Goal: Task Accomplishment & Management: Use online tool/utility

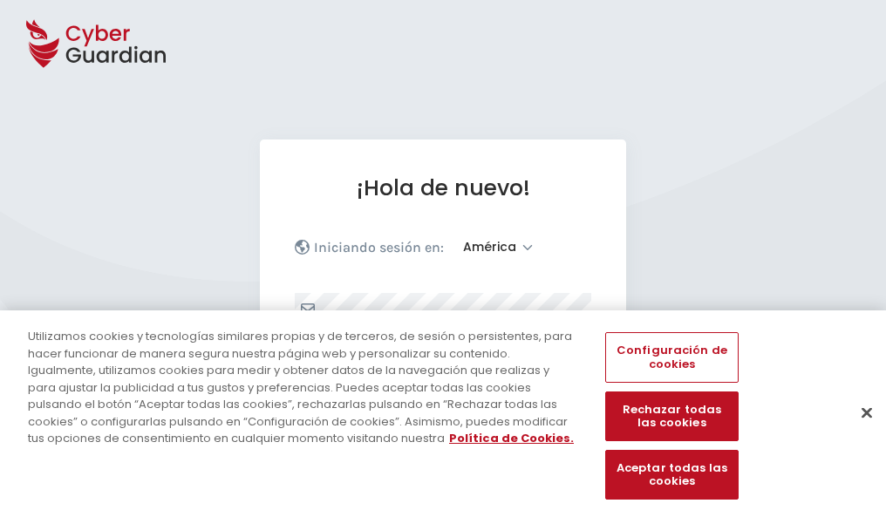
select select "América"
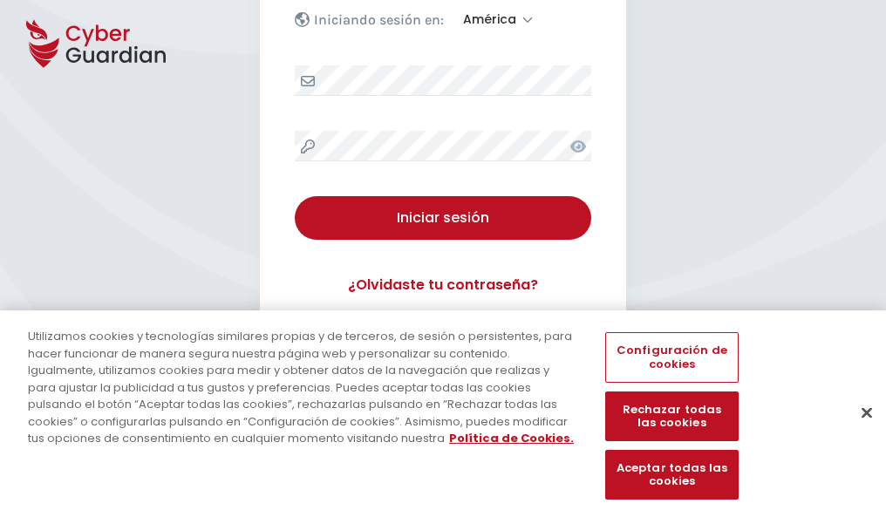
click at [859, 431] on button "Cerrar" at bounding box center [867, 413] width 38 height 38
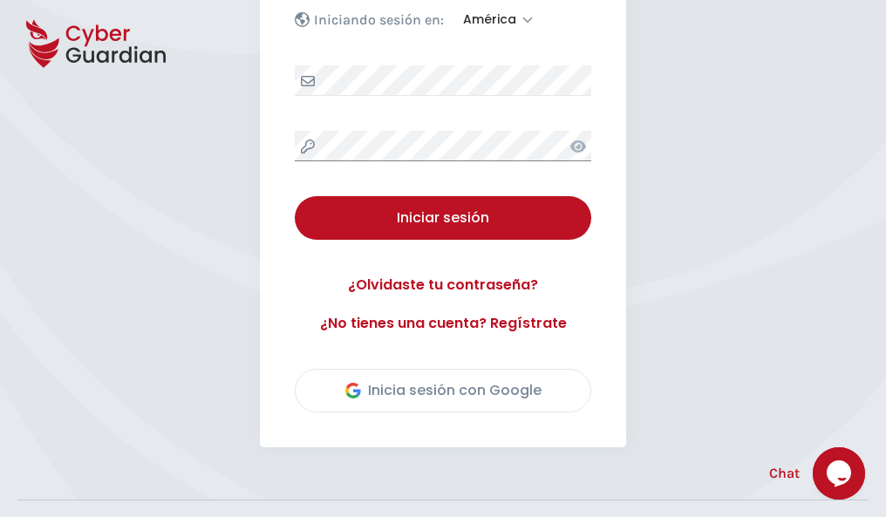
scroll to position [396, 0]
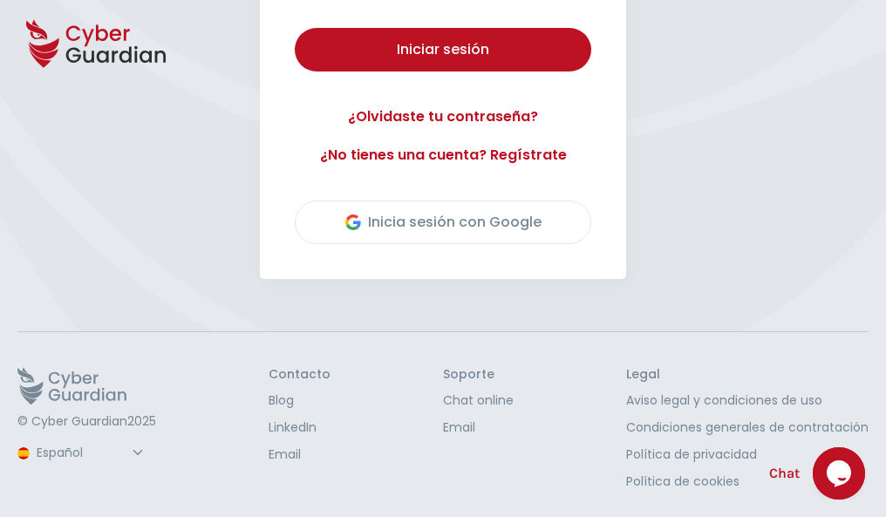
click at [295, 28] on button "Iniciar sesión" at bounding box center [443, 50] width 297 height 44
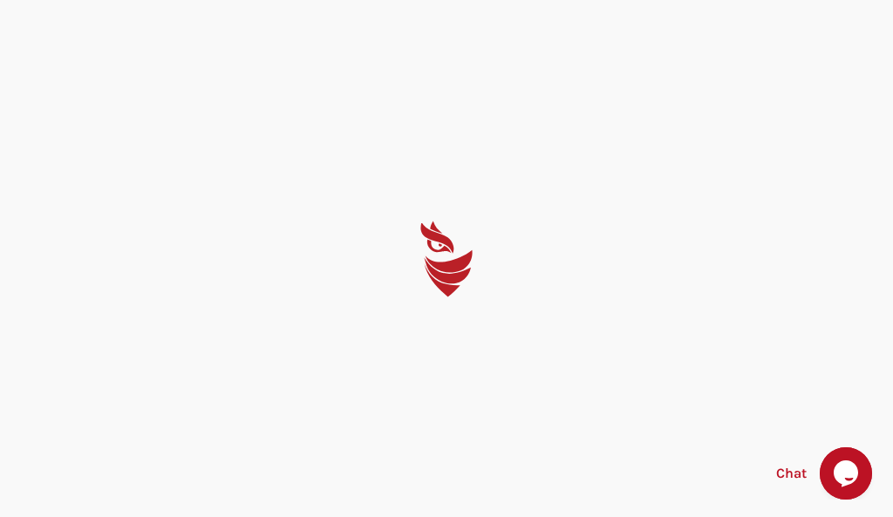
select select "English"
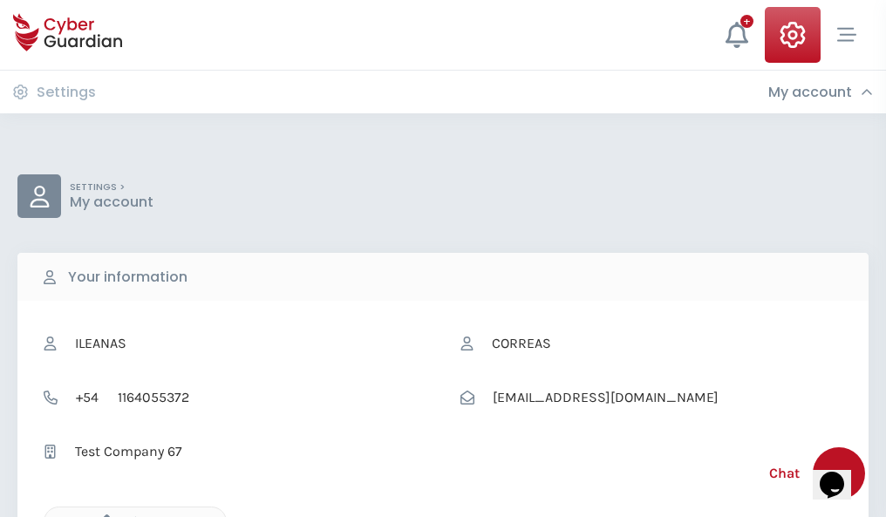
click at [102, 516] on icon "button" at bounding box center [102, 522] width 15 height 15
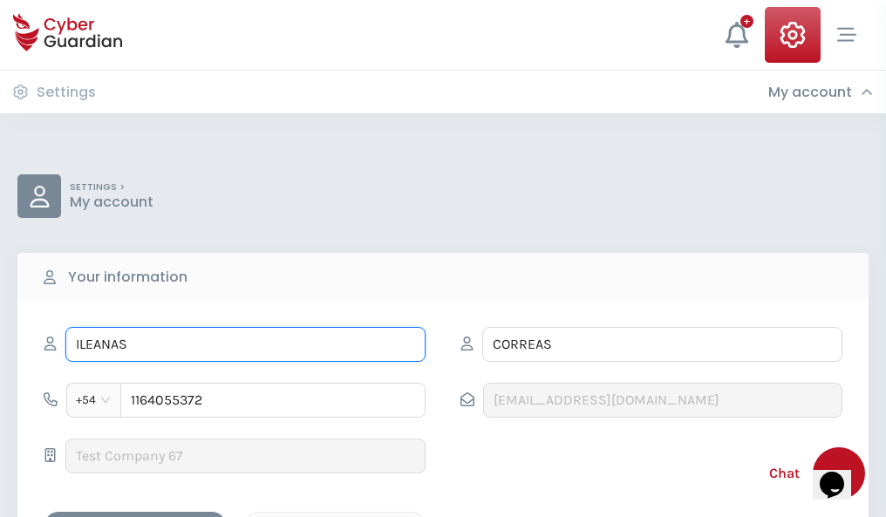
click at [245, 345] on input "ILEANAS" at bounding box center [245, 344] width 360 height 35
type input "I"
type input "Marisa"
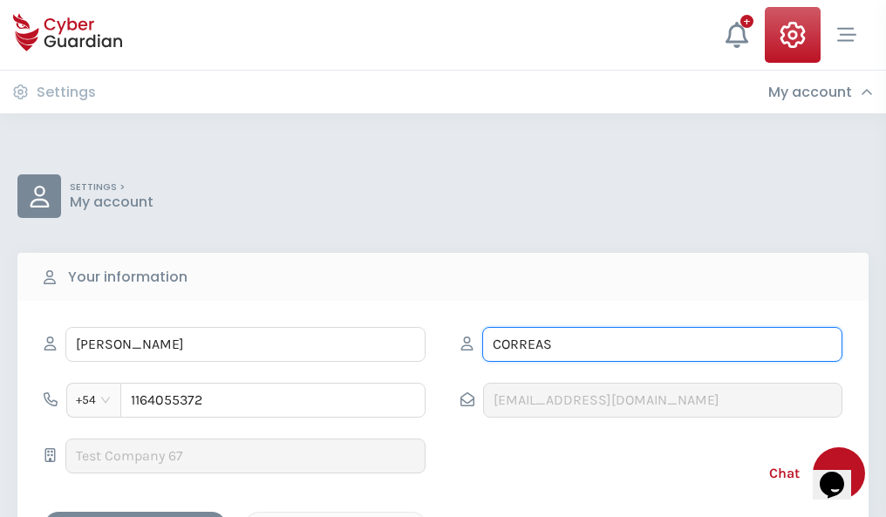
click at [662, 345] on input "CORREAS" at bounding box center [663, 344] width 360 height 35
type input "C"
type input "Mayol"
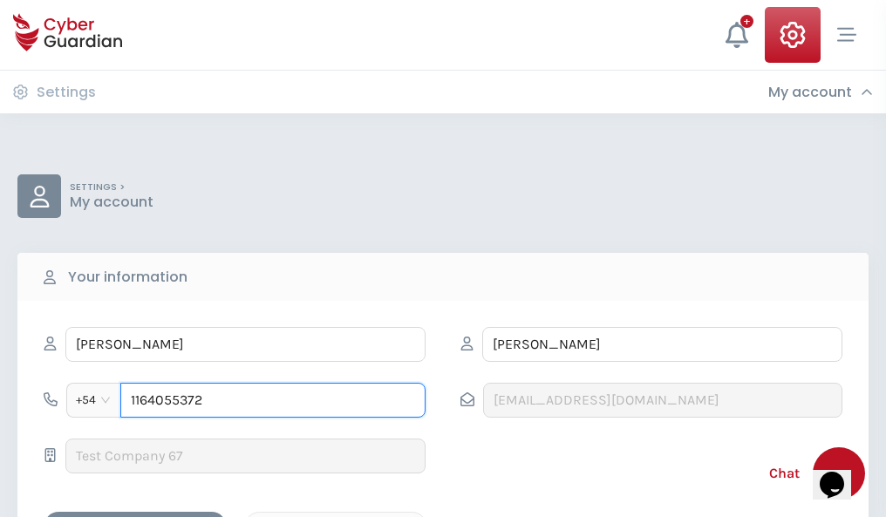
click at [273, 400] on input "1164055372" at bounding box center [272, 400] width 305 height 35
type input "1"
type input "4875647534"
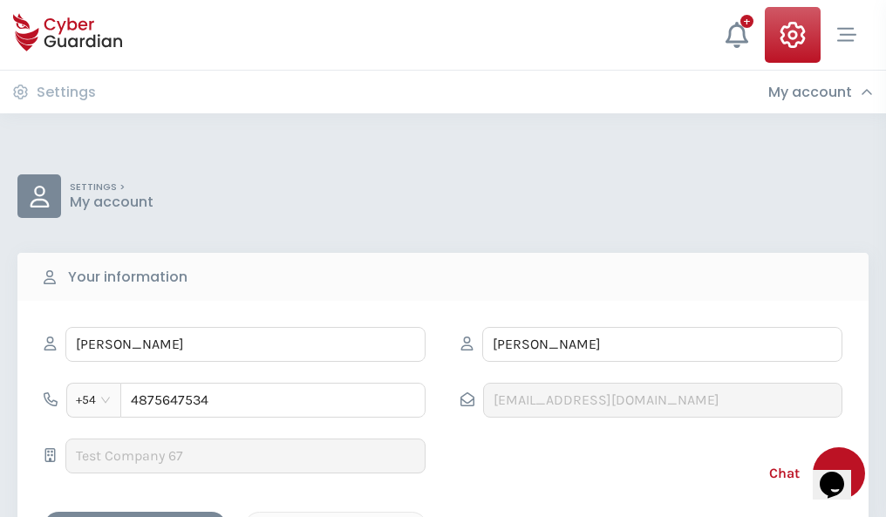
click at [336, 517] on div "Cancel" at bounding box center [335, 528] width 155 height 22
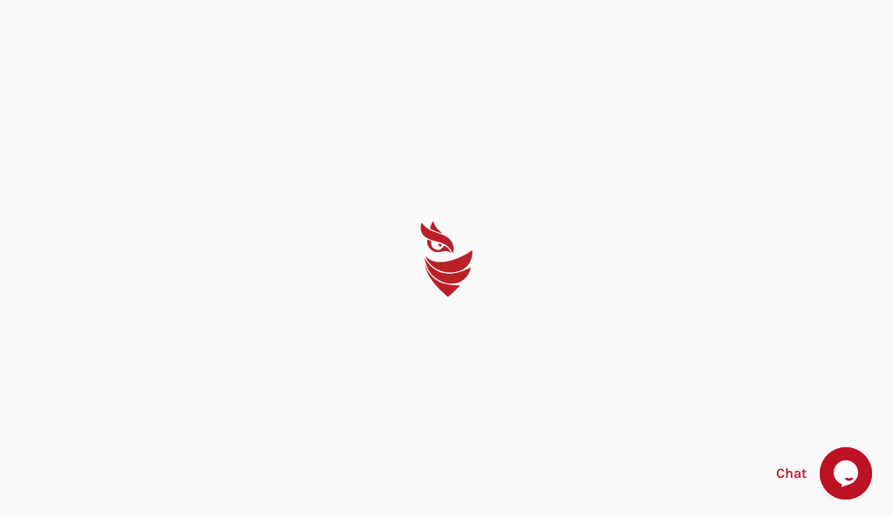
select select "English"
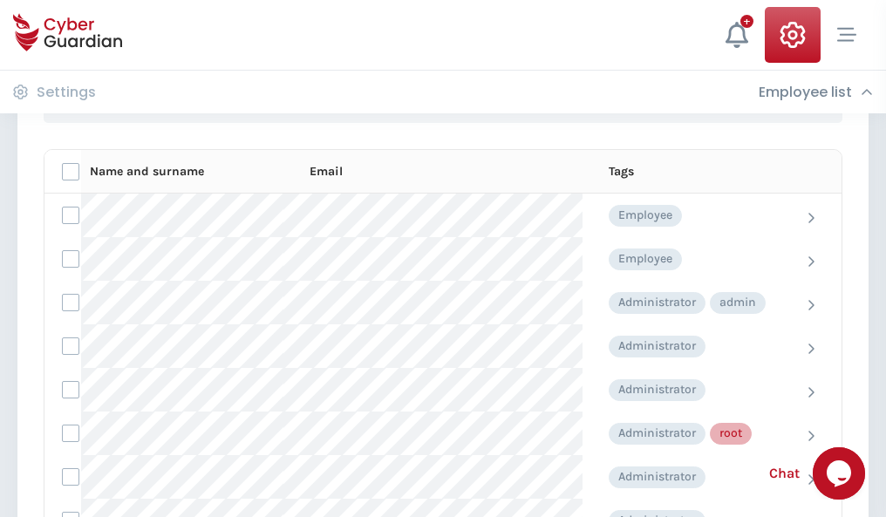
scroll to position [878, 0]
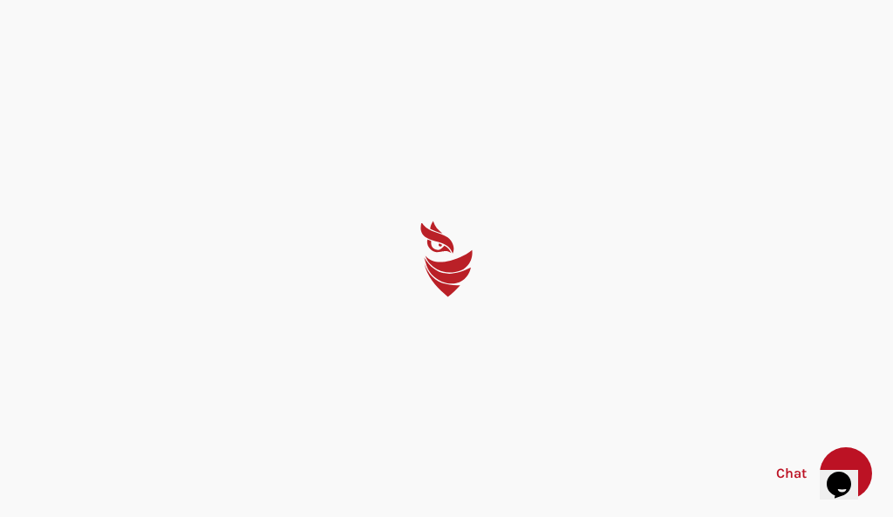
select select "English"
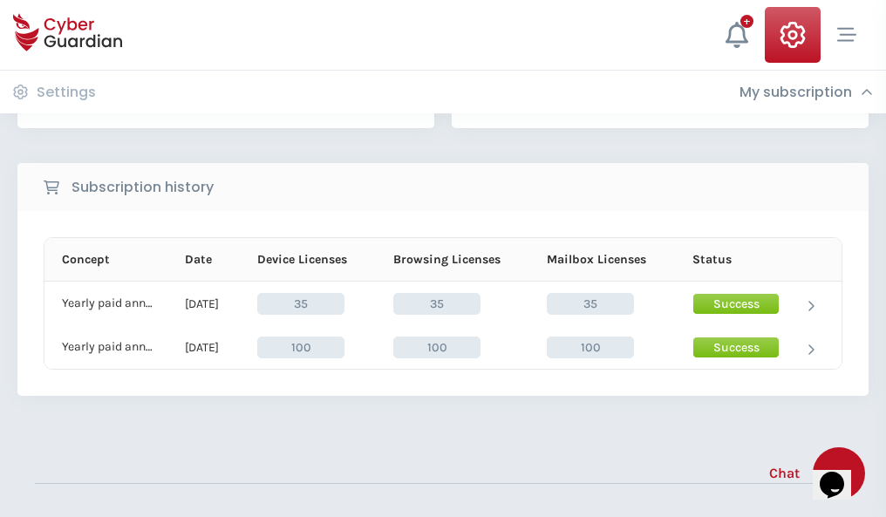
scroll to position [486, 0]
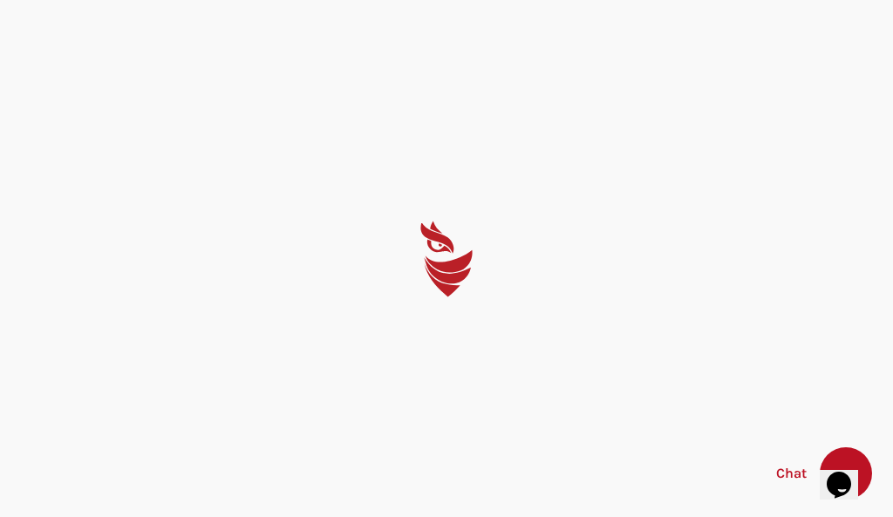
select select "English"
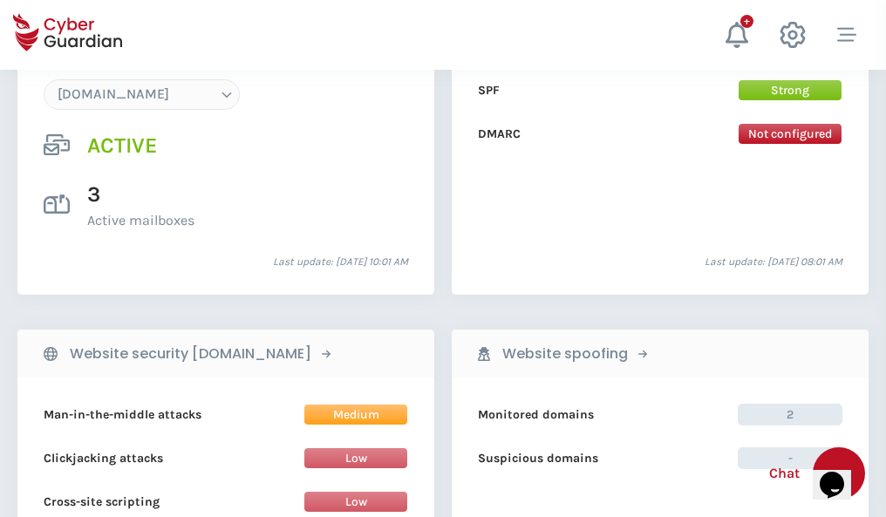
scroll to position [1858, 0]
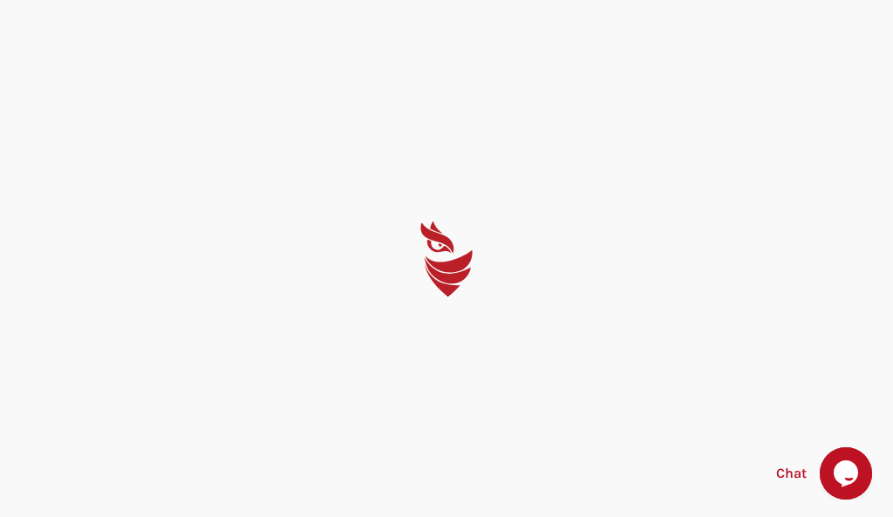
select select "English"
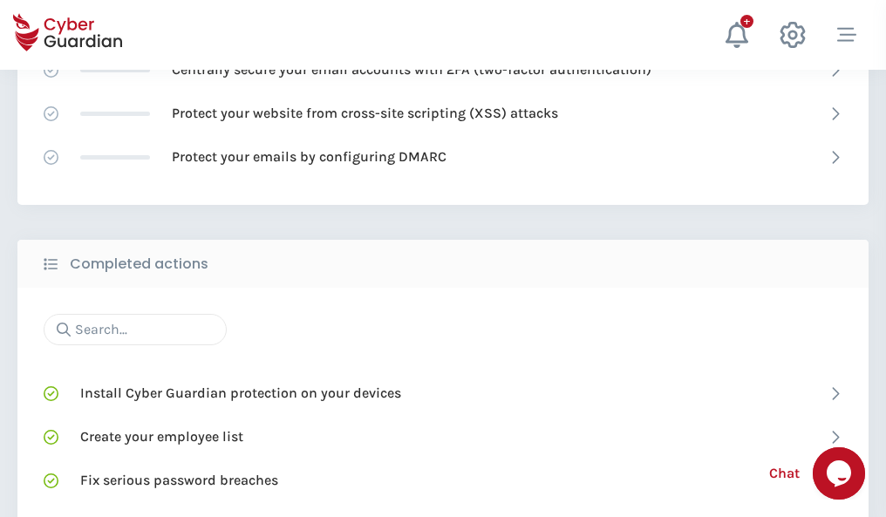
scroll to position [1162, 0]
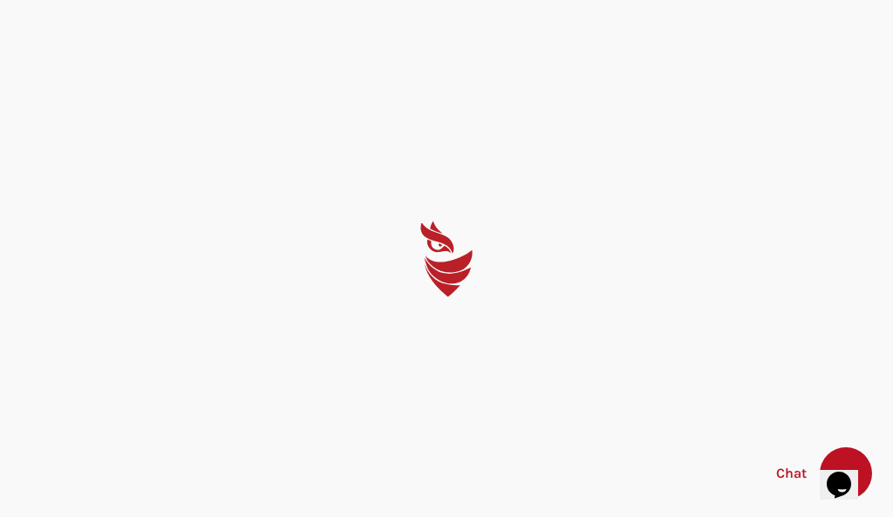
select select "English"
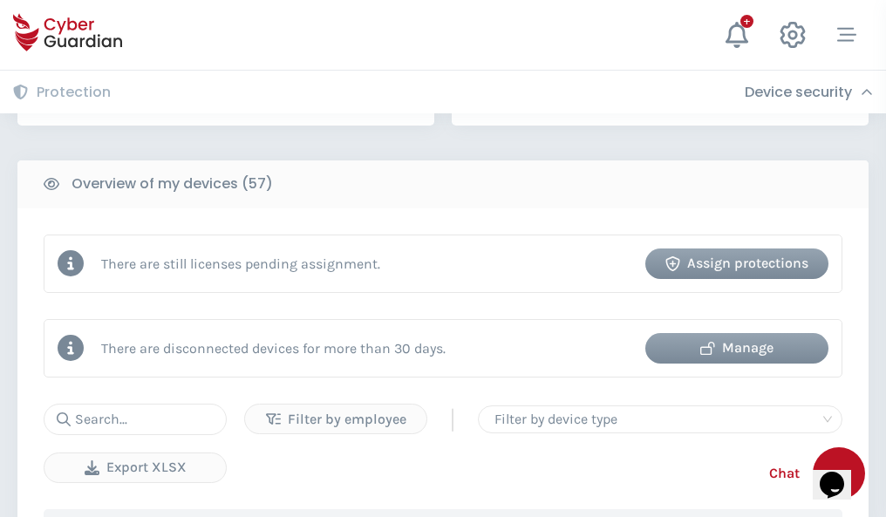
scroll to position [1691, 0]
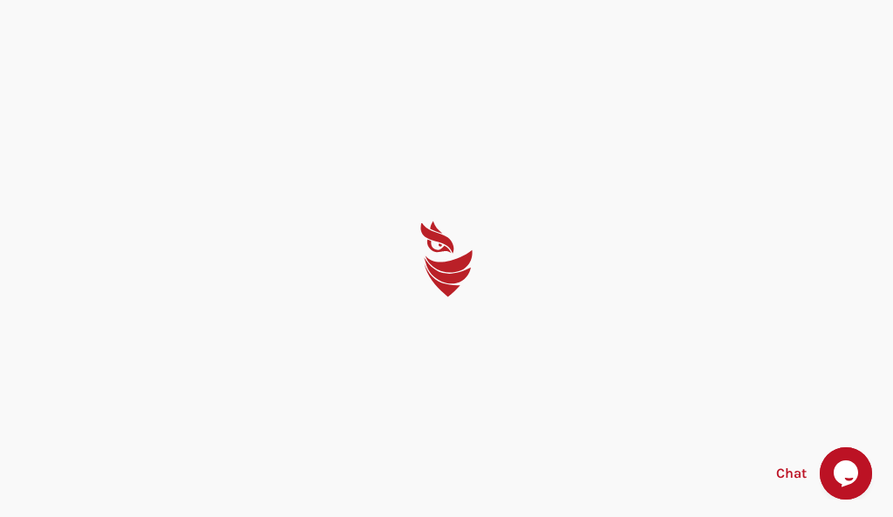
select select "English"
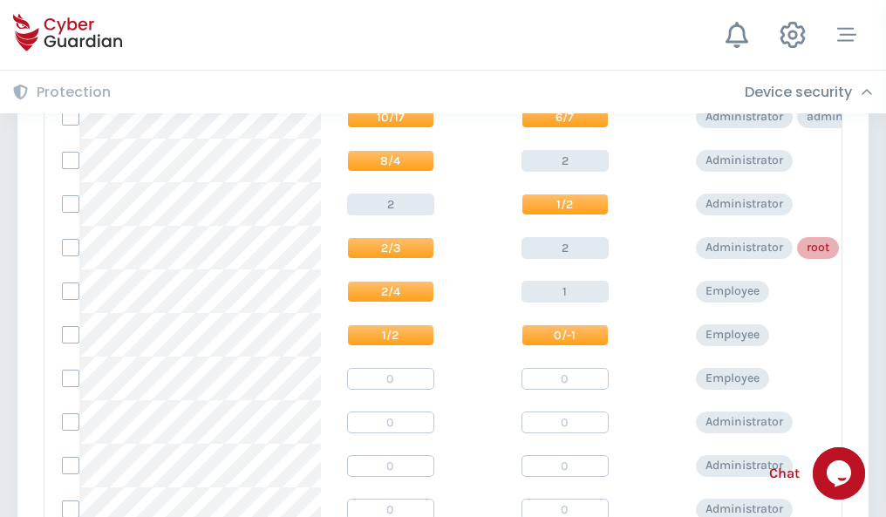
scroll to position [879, 0]
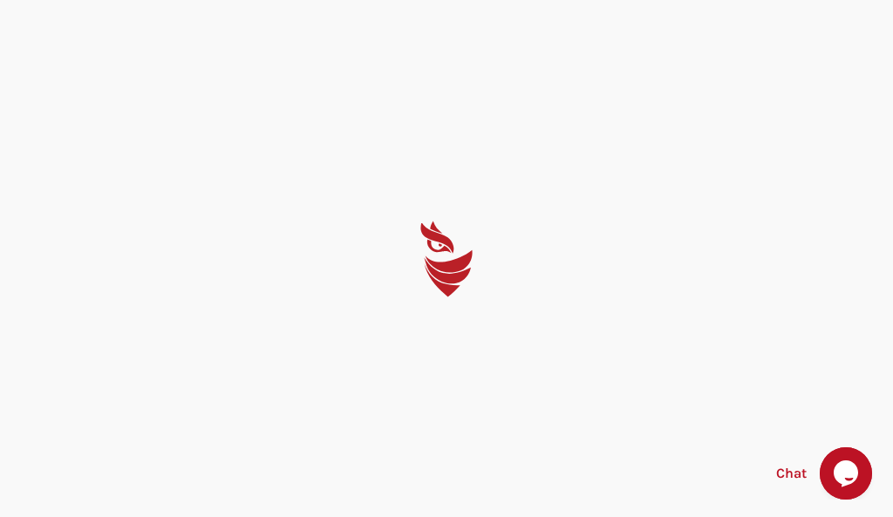
select select "English"
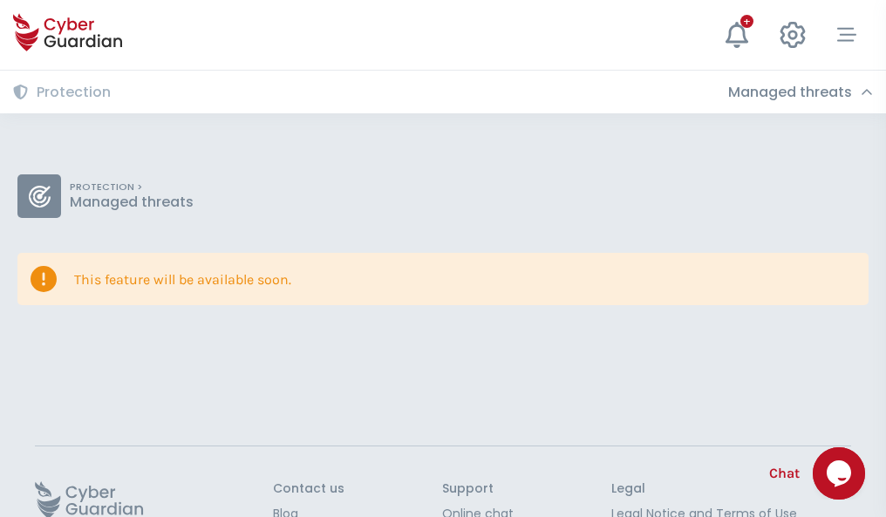
scroll to position [113, 0]
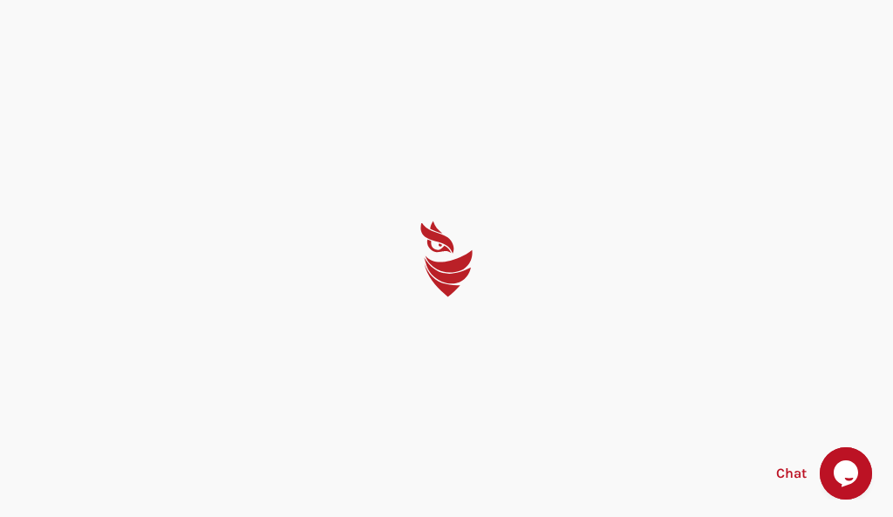
select select "English"
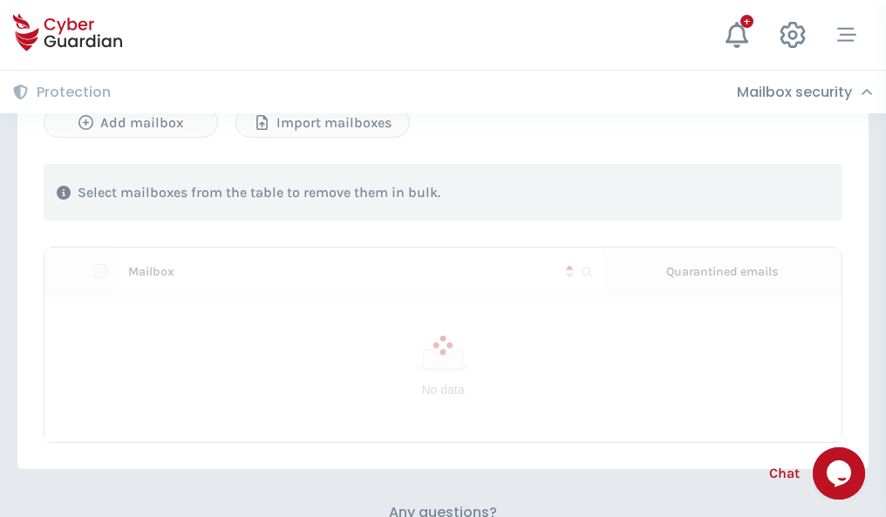
scroll to position [747, 0]
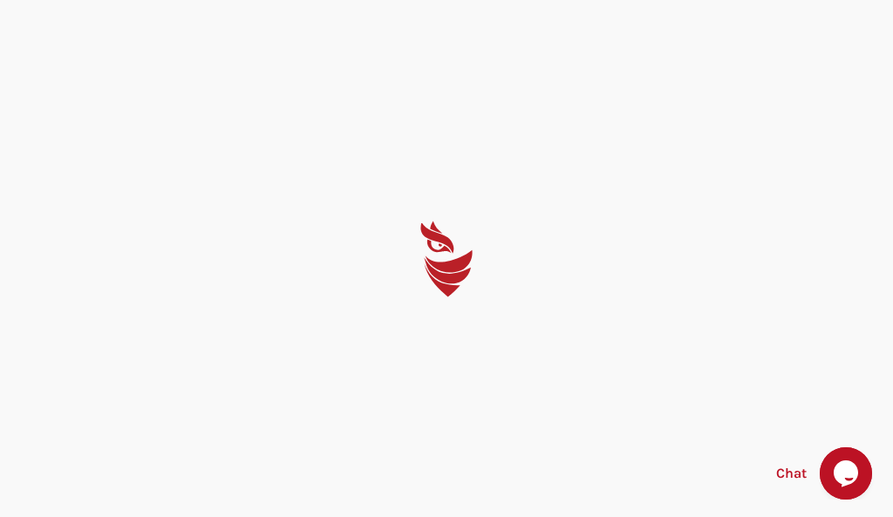
select select "English"
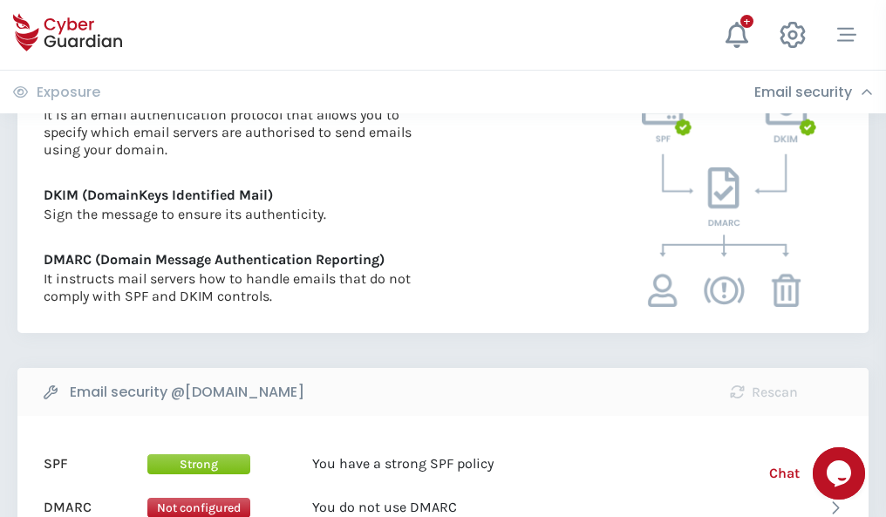
scroll to position [941, 0]
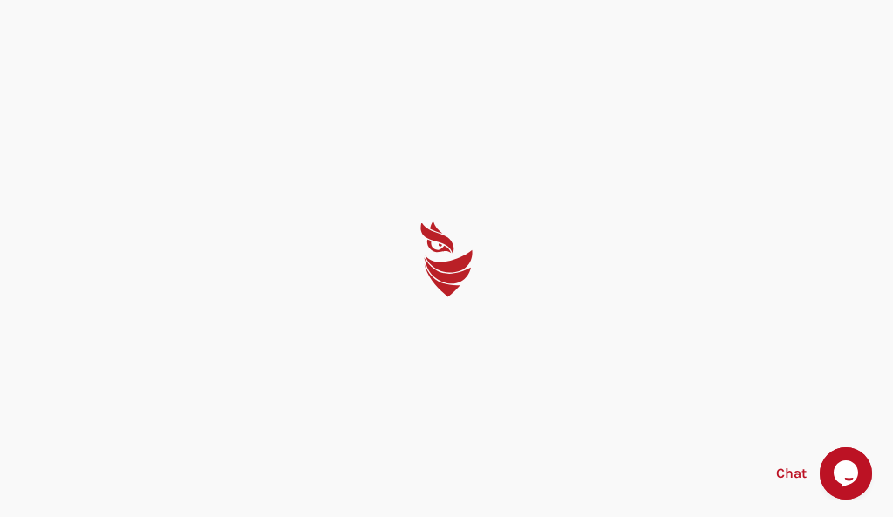
select select "English"
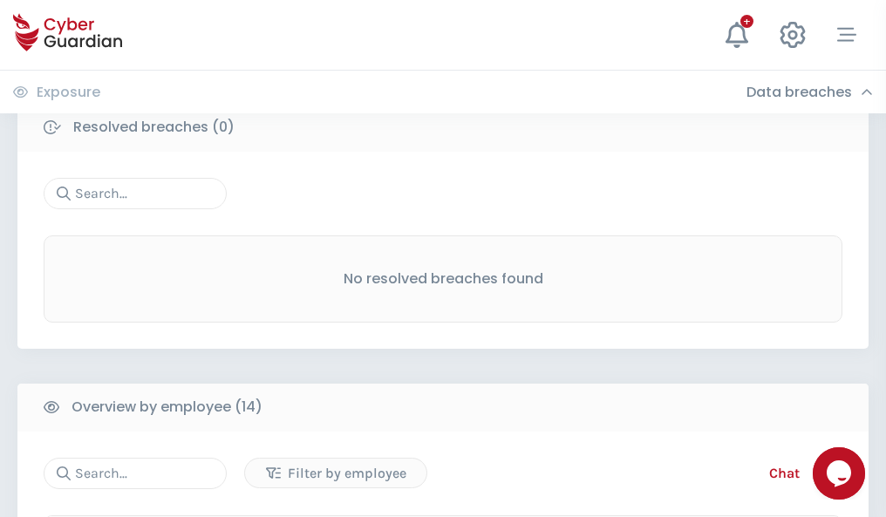
scroll to position [1576, 0]
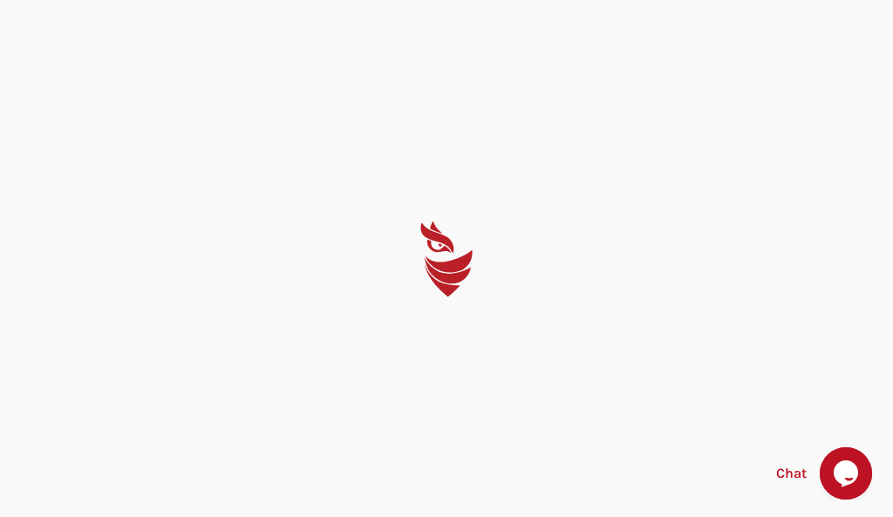
select select "English"
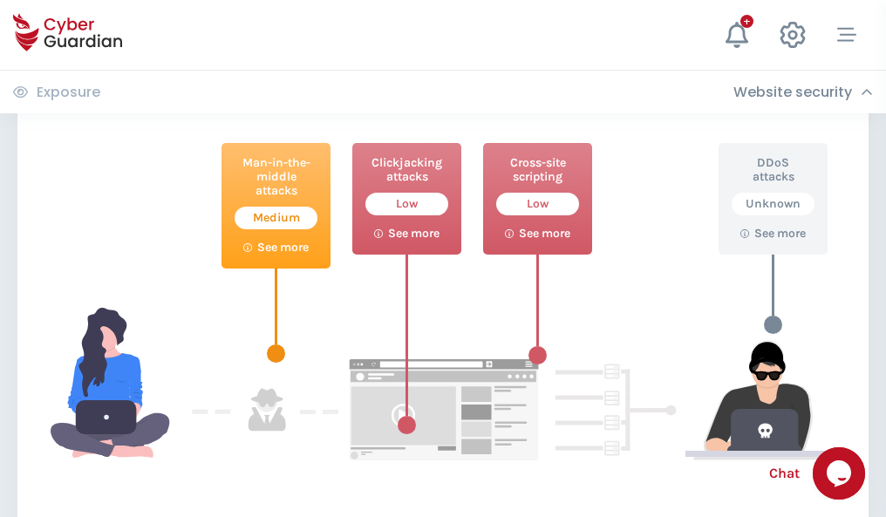
scroll to position [950, 0]
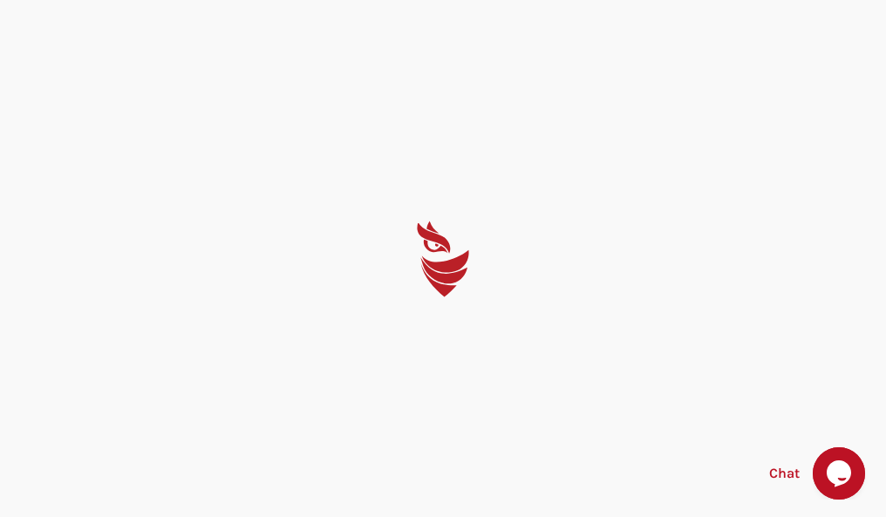
select select "English"
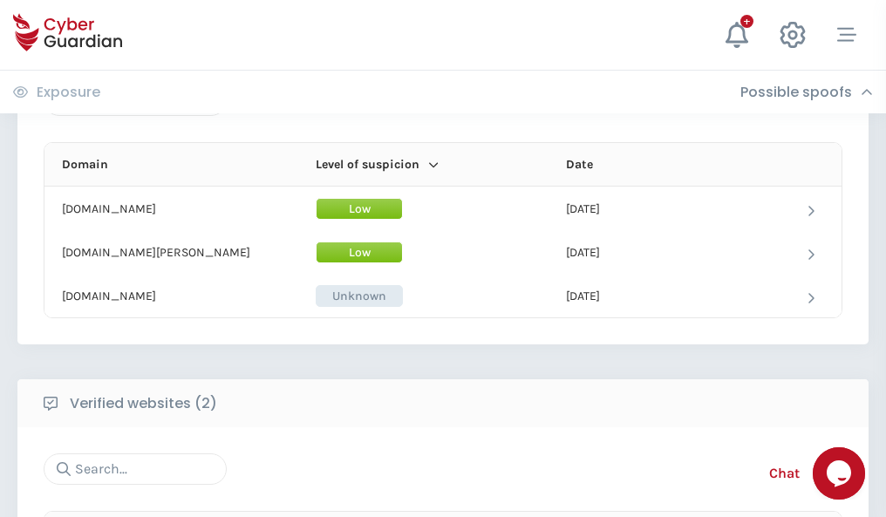
scroll to position [1047, 0]
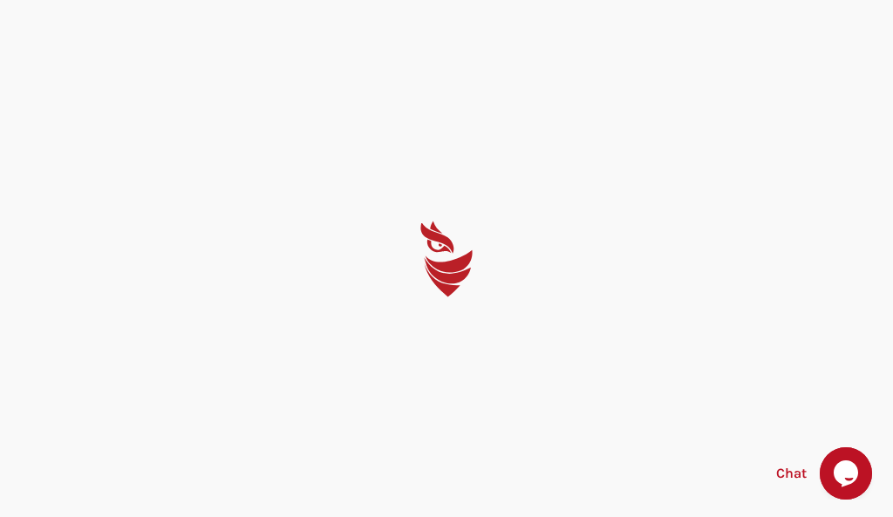
select select "English"
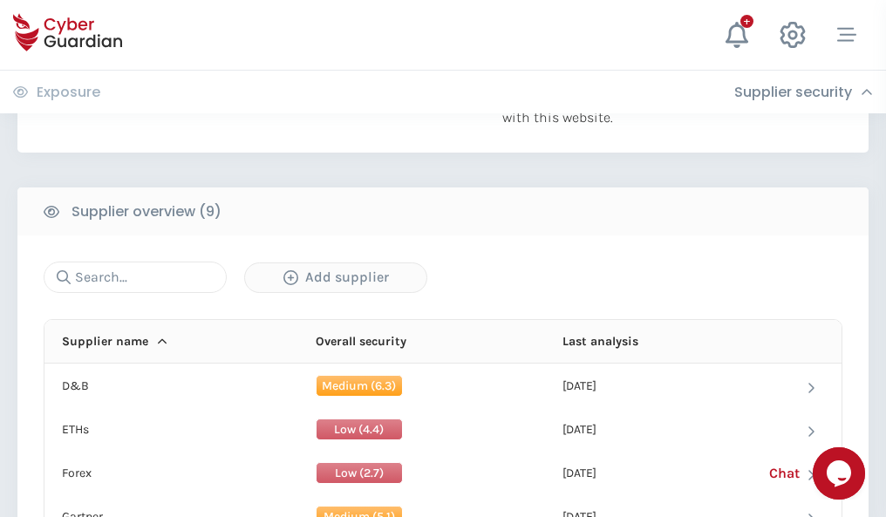
scroll to position [1217, 0]
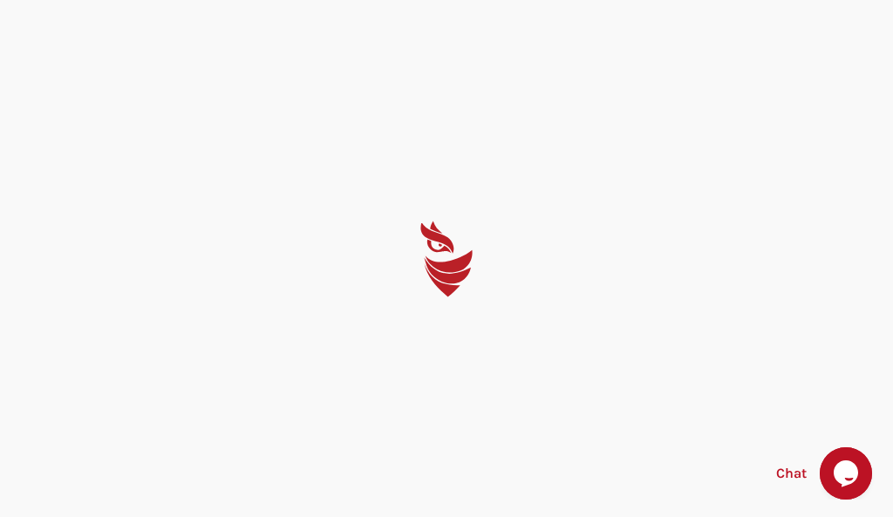
select select "English"
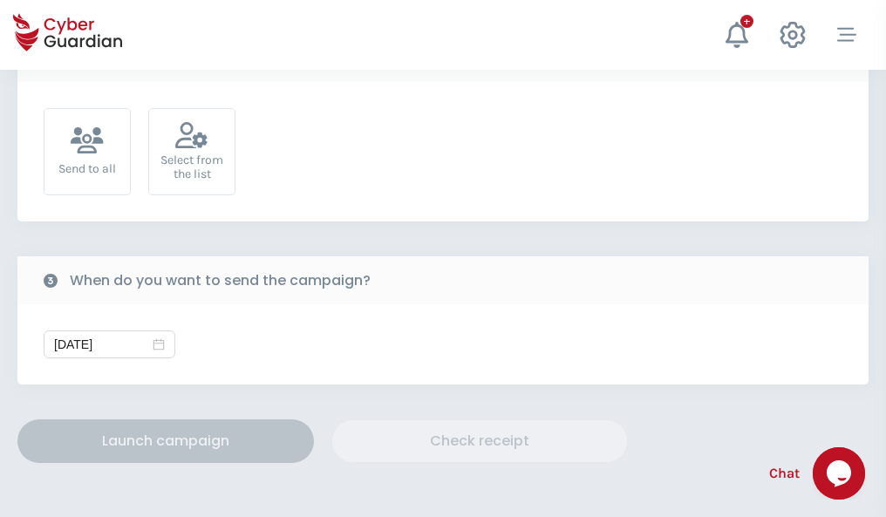
scroll to position [639, 0]
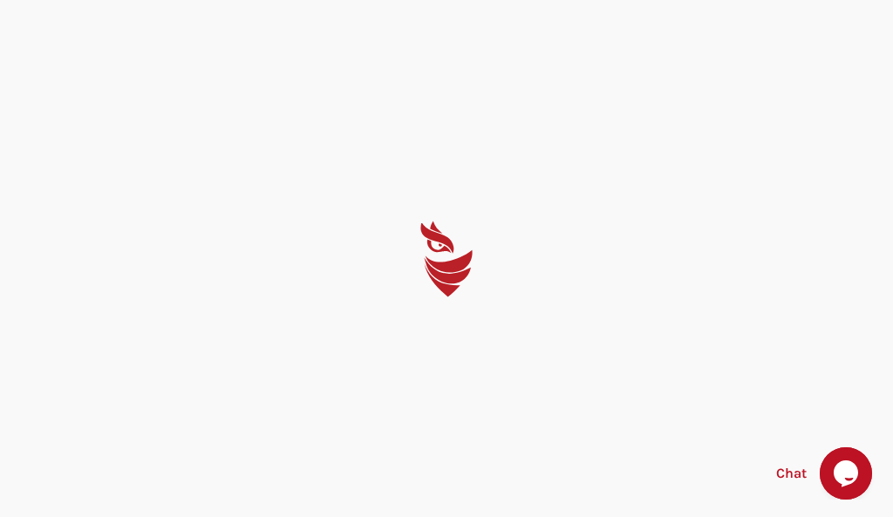
select select "English"
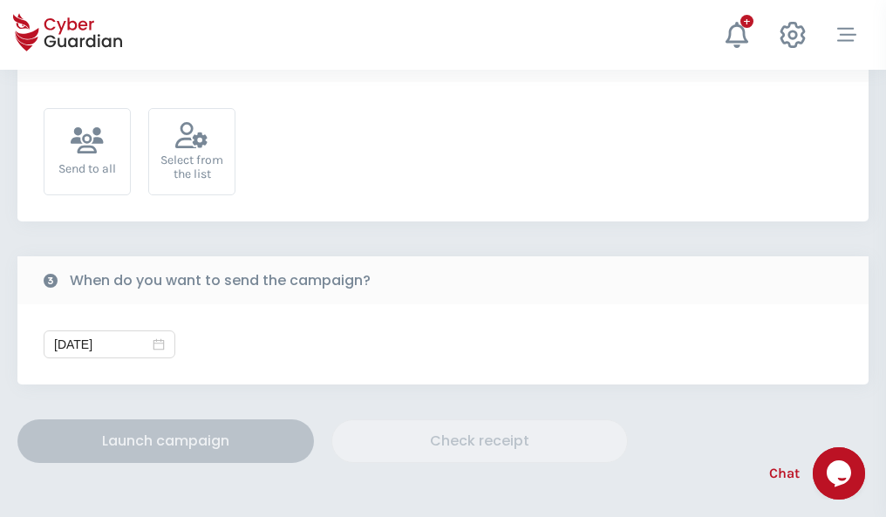
scroll to position [639, 0]
